Goal: Check status

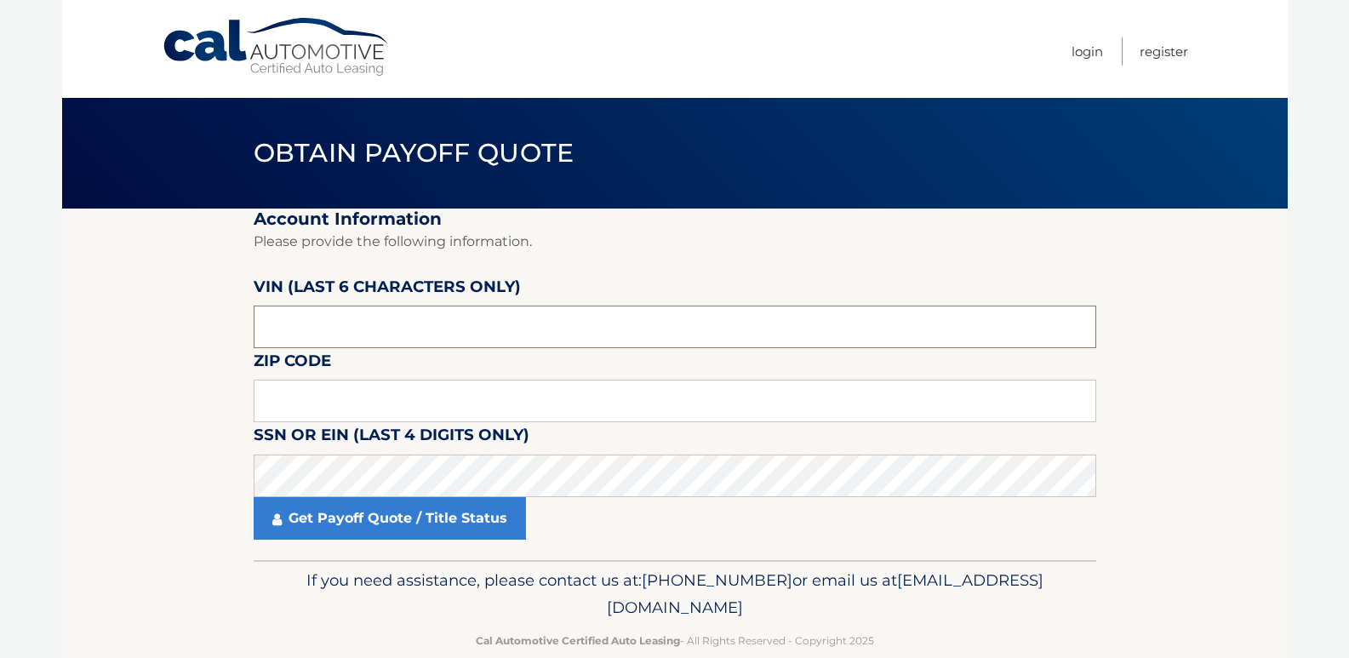
click at [356, 322] on input "text" at bounding box center [675, 326] width 842 height 43
type input "001577"
click at [367, 407] on input "text" at bounding box center [675, 400] width 842 height 43
type input "07068"
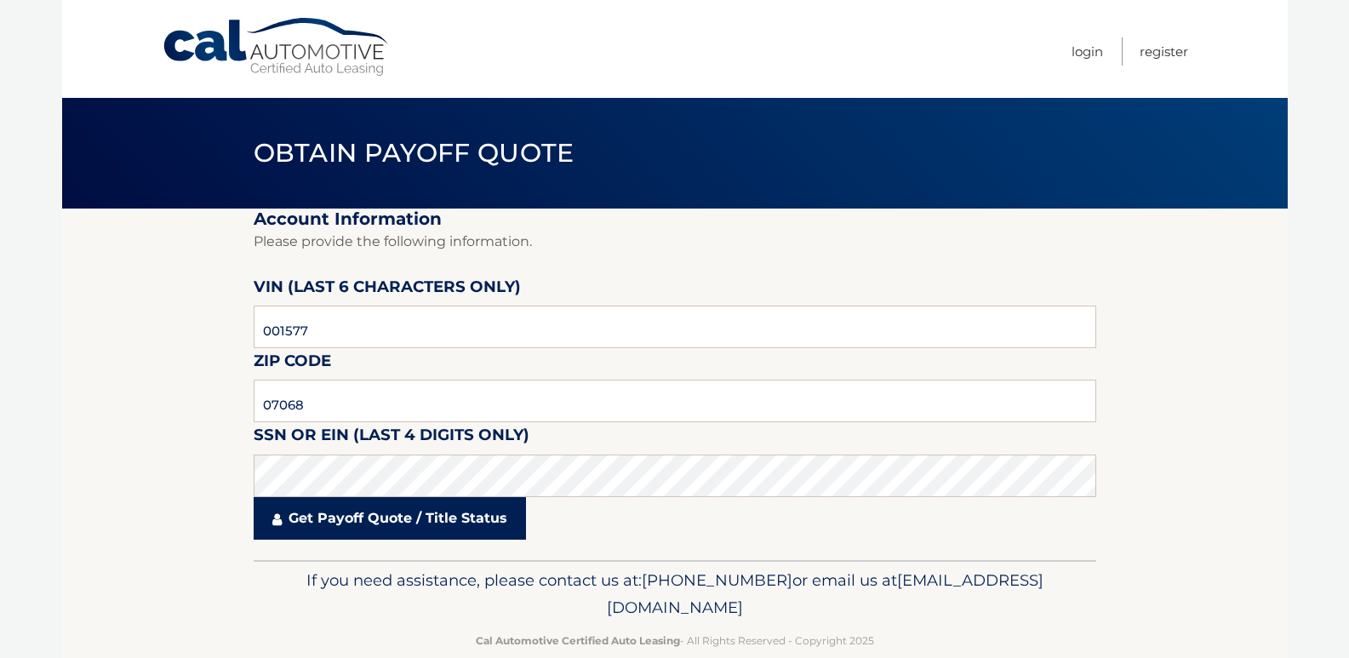
click at [345, 520] on link "Get Payoff Quote / Title Status" at bounding box center [390, 518] width 272 height 43
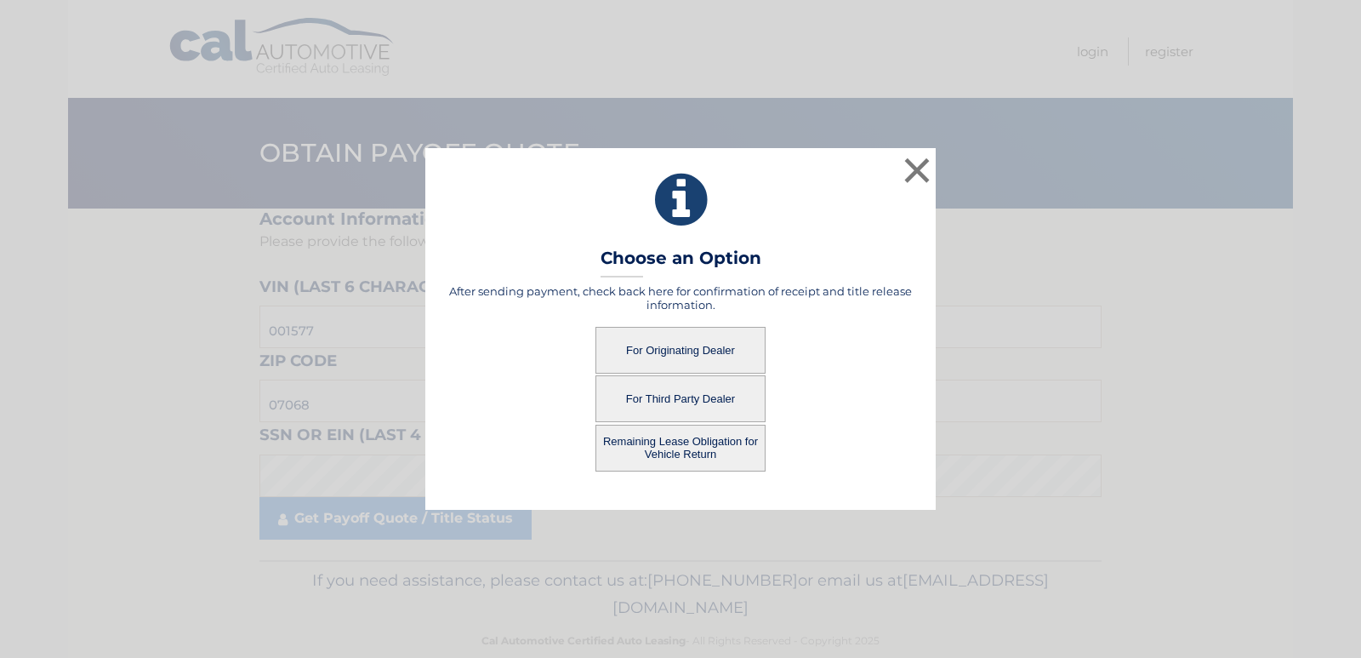
click at [670, 351] on button "For Originating Dealer" at bounding box center [681, 350] width 170 height 47
click at [670, 352] on button "For Originating Dealer" at bounding box center [681, 350] width 170 height 47
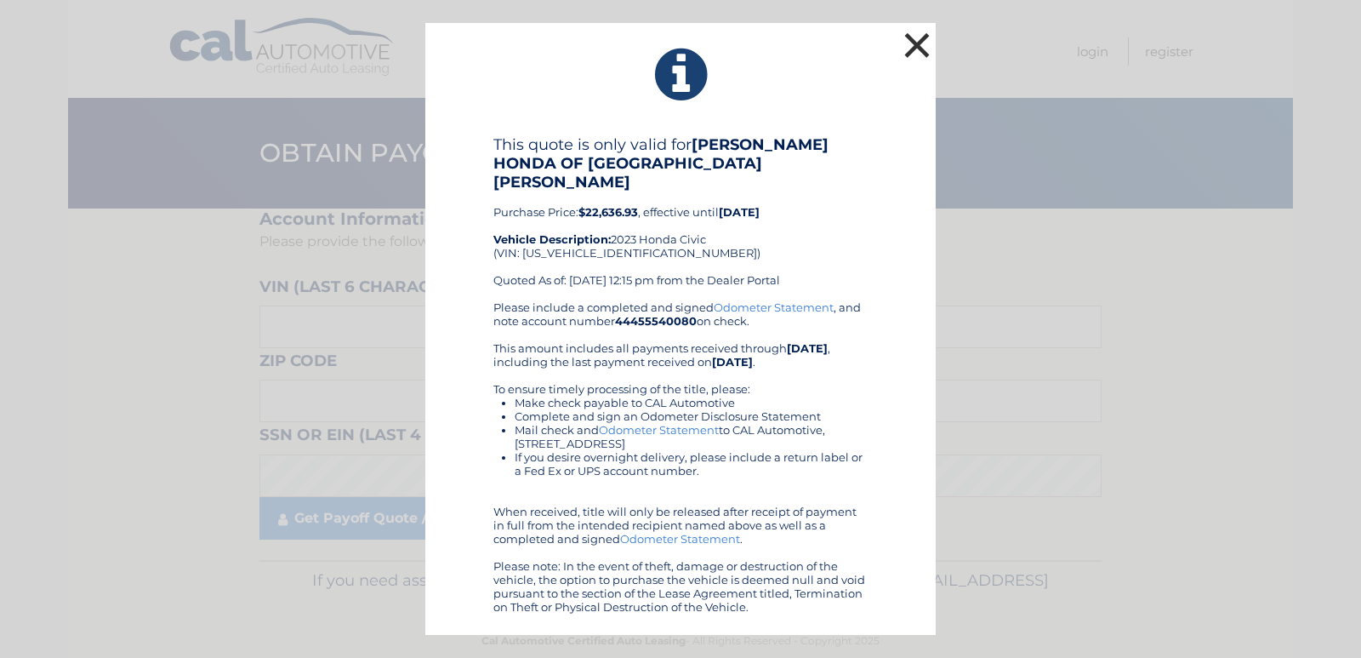
click at [922, 54] on button "×" at bounding box center [917, 45] width 34 height 34
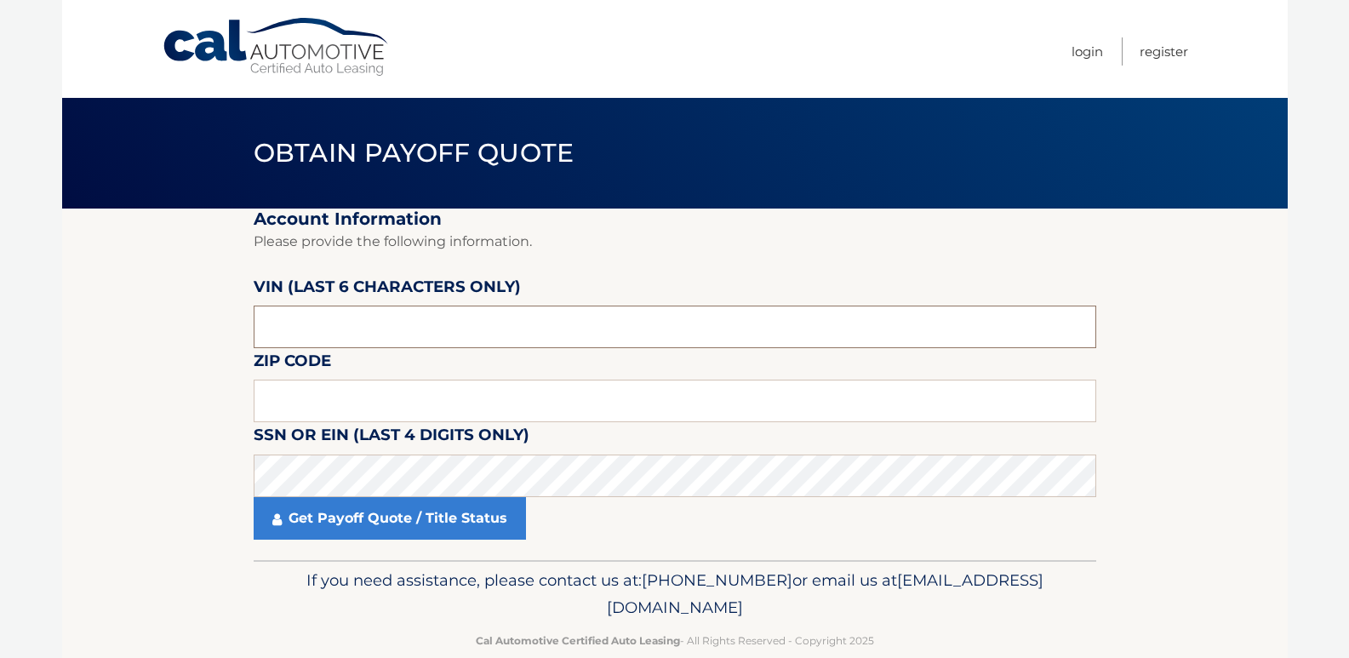
click at [573, 318] on input "text" at bounding box center [675, 326] width 842 height 43
type input "001577"
click at [493, 402] on input "text" at bounding box center [675, 400] width 842 height 43
type input "07068"
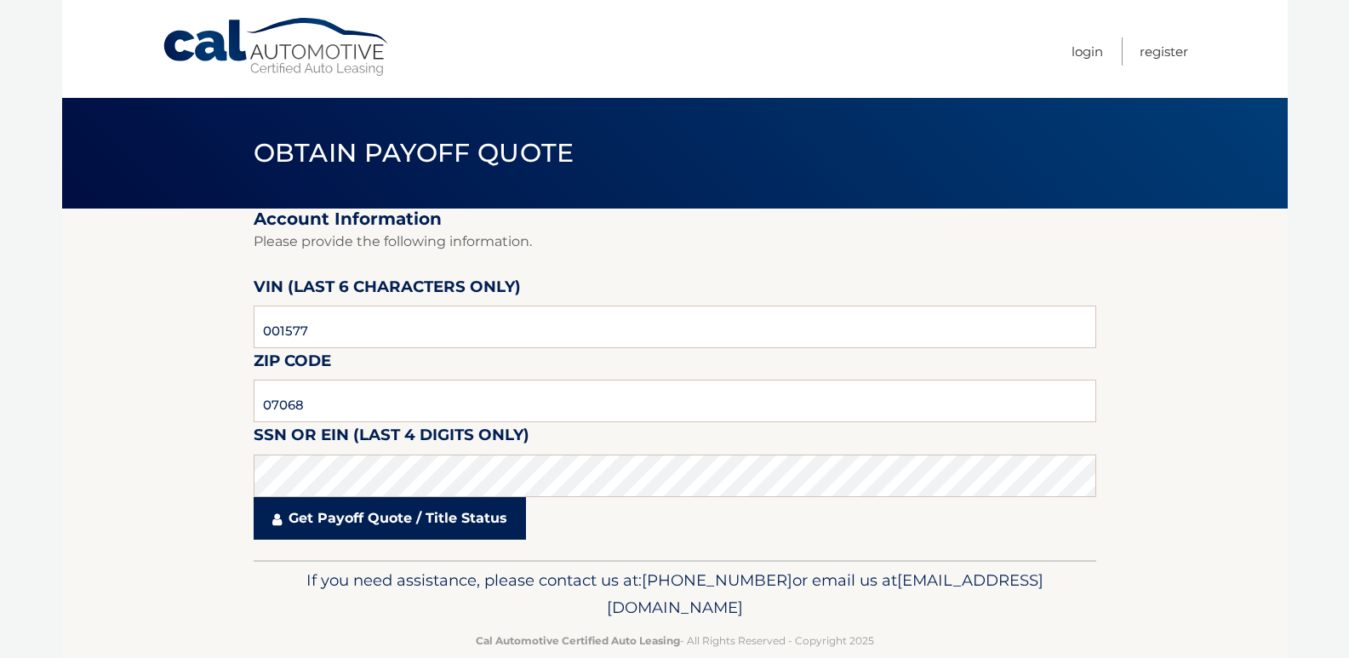
click at [374, 519] on link "Get Payoff Quote / Title Status" at bounding box center [390, 518] width 272 height 43
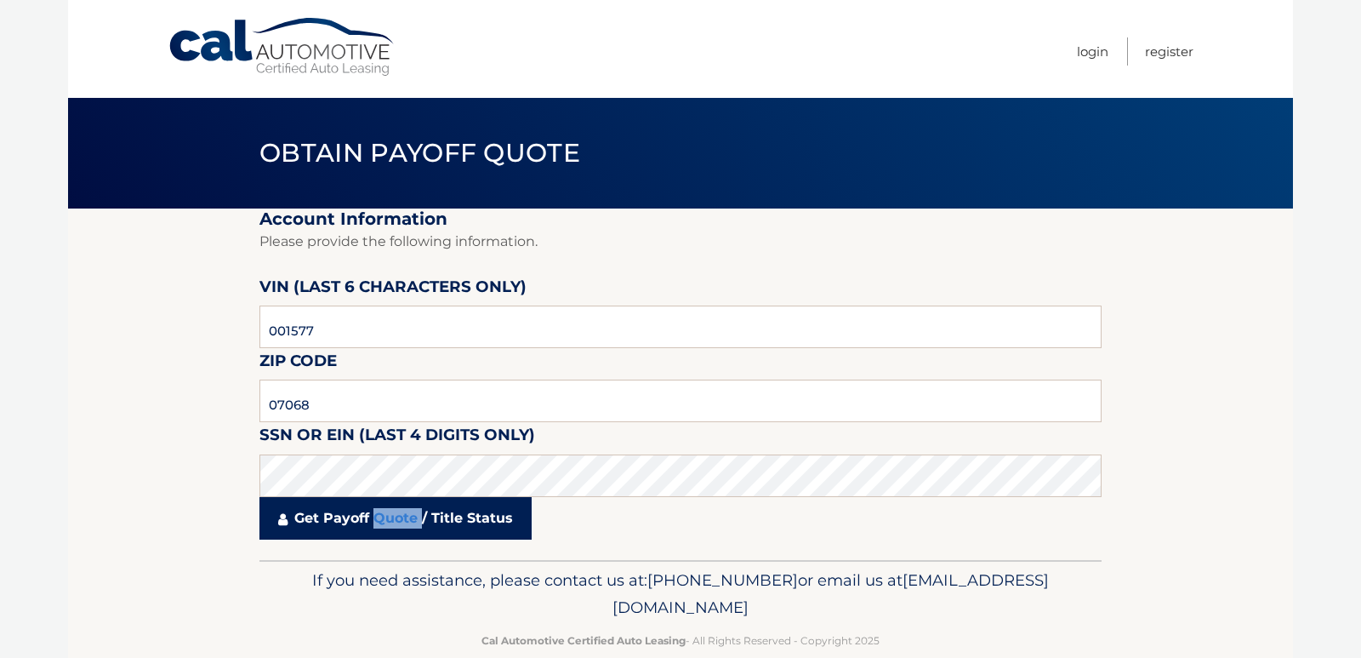
click at [374, 519] on body "Cal Automotive Menu Login Register Obtain Payoff Quote" at bounding box center [680, 329] width 1361 height 658
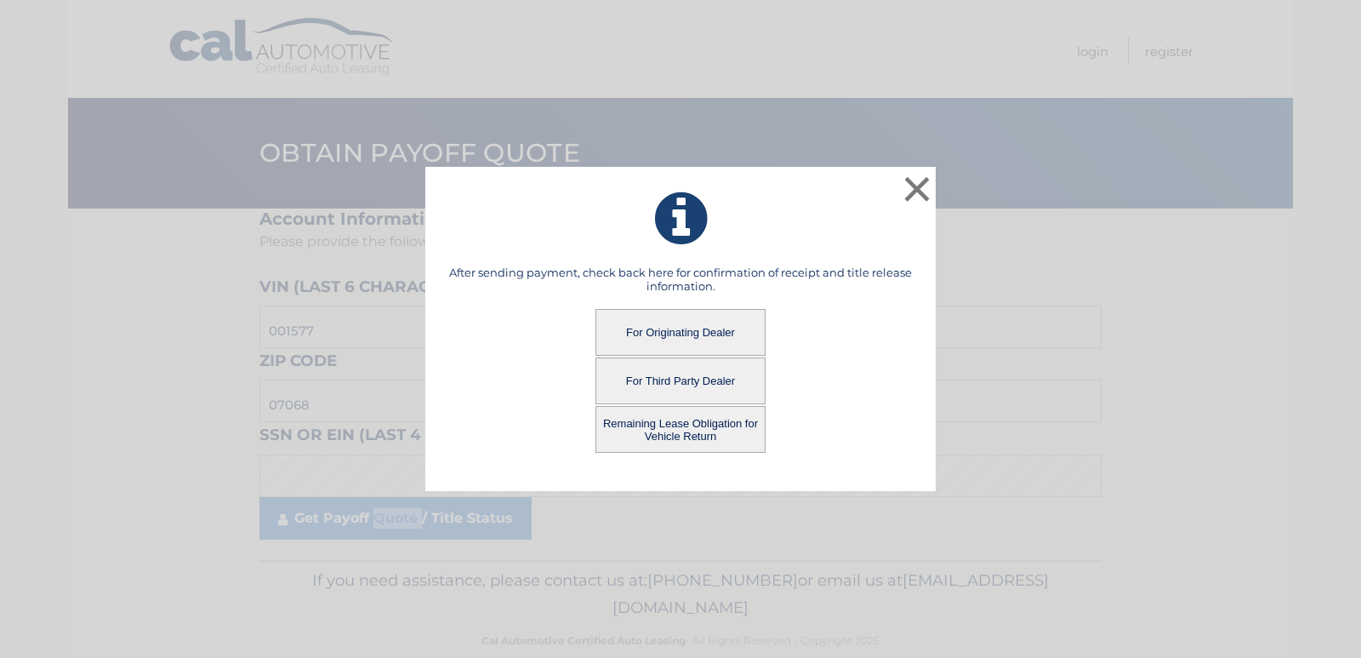
click at [649, 333] on button "For Originating Dealer" at bounding box center [681, 332] width 170 height 47
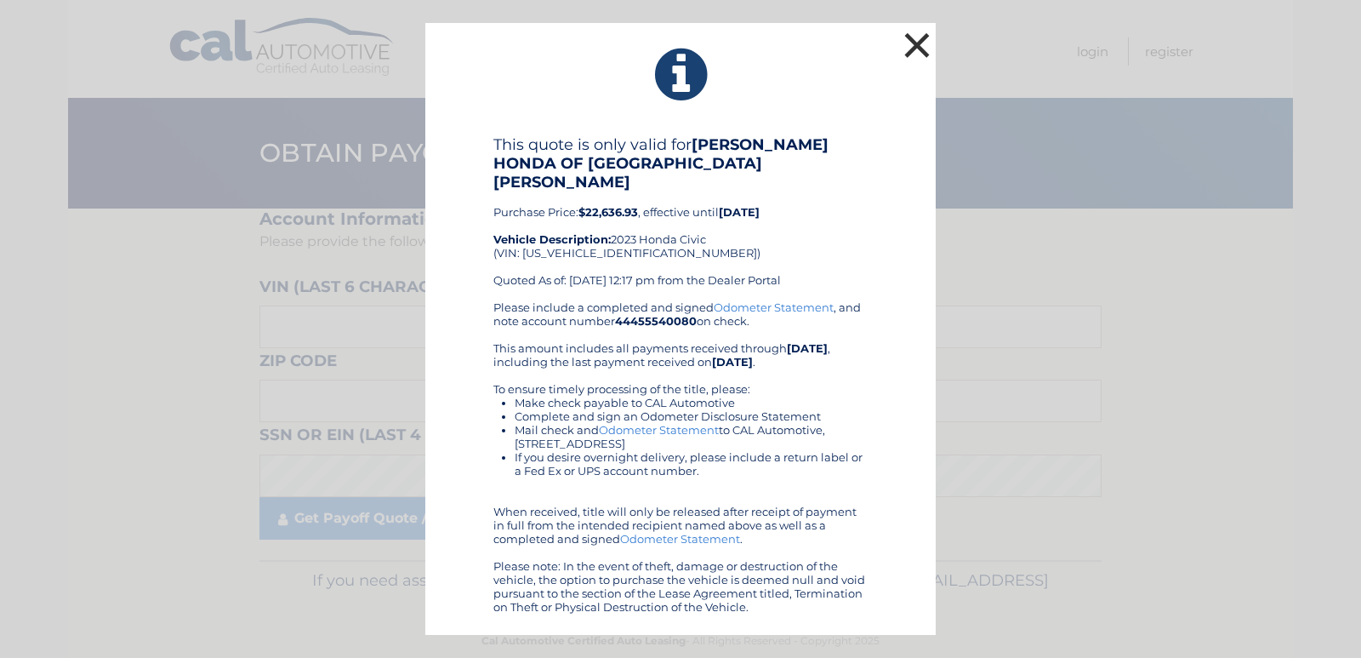
click at [912, 62] on button "×" at bounding box center [917, 45] width 34 height 34
